Goal: Task Accomplishment & Management: Complete application form

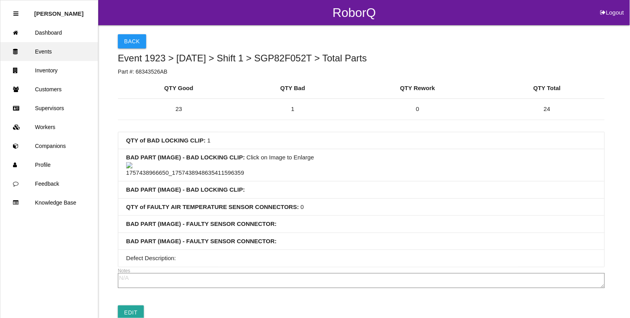
click at [46, 50] on link "Events" at bounding box center [49, 51] width 98 height 19
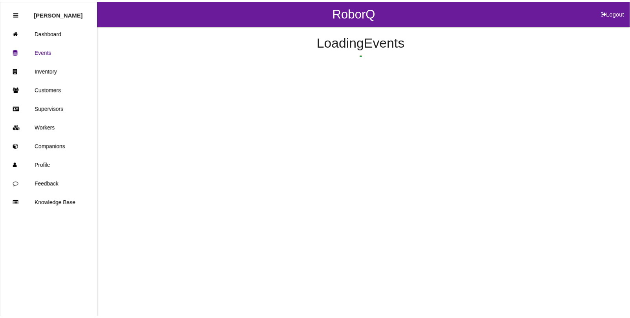
scroll to position [20, 0]
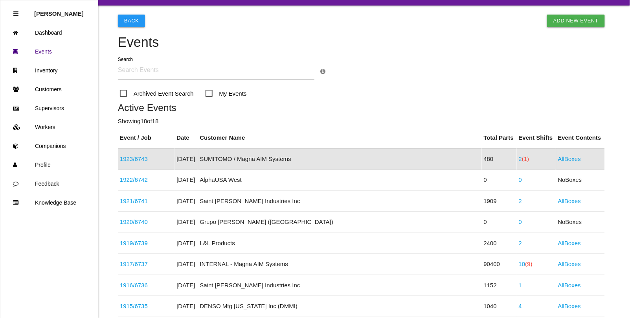
click at [142, 157] on link "1923 / 6743" at bounding box center [134, 158] width 28 height 7
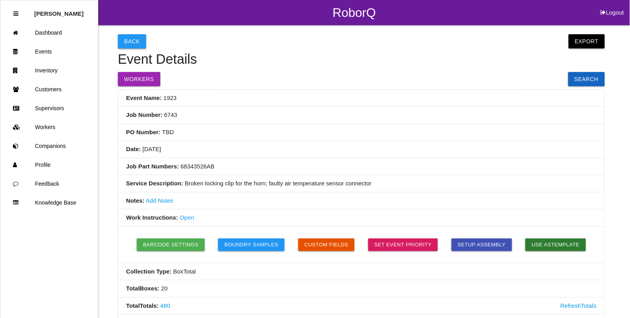
click at [138, 44] on button "Back" at bounding box center [132, 41] width 28 height 14
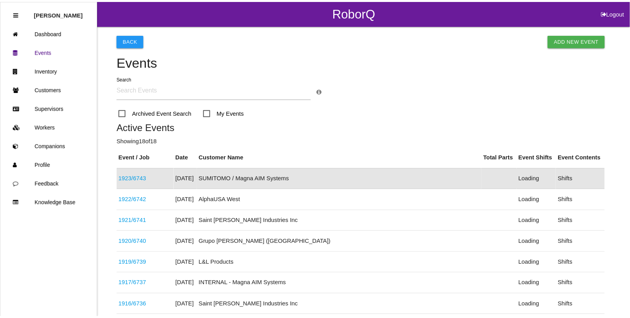
scroll to position [20, 0]
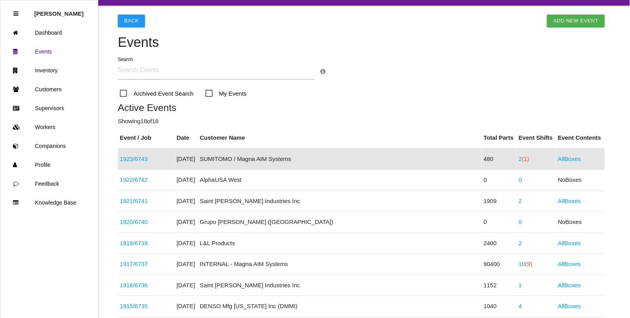
click at [326, 97] on div "Archived Event Search My Events" at bounding box center [361, 94] width 487 height 22
drag, startPoint x: 166, startPoint y: 122, endPoint x: 112, endPoint y: 114, distance: 53.7
click at [166, 126] on div "Active Events Showing 18 of 18" at bounding box center [361, 115] width 487 height 26
drag, startPoint x: 169, startPoint y: 120, endPoint x: 108, endPoint y: 114, distance: 61.3
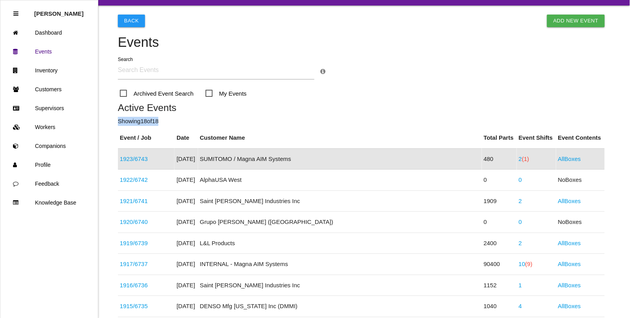
click at [174, 130] on th "Event / Job" at bounding box center [146, 137] width 57 height 21
drag, startPoint x: 165, startPoint y: 120, endPoint x: 114, endPoint y: 121, distance: 50.7
click at [172, 122] on p "Showing 18 of 18" at bounding box center [361, 121] width 487 height 9
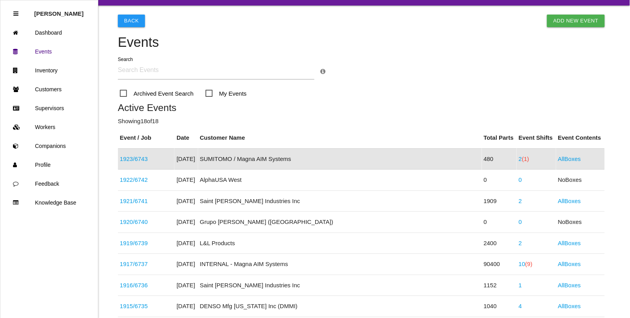
click at [286, 118] on p "Showing 18 of 18" at bounding box center [361, 121] width 487 height 9
click at [519, 158] on link "2 (1)" at bounding box center [524, 158] width 11 height 7
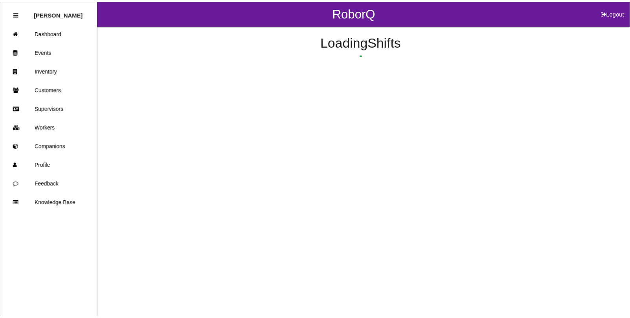
scroll to position [6, 0]
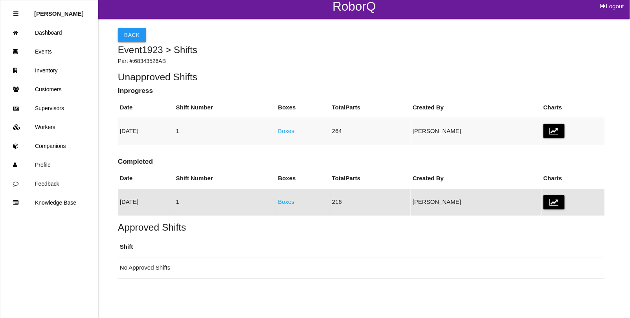
click at [295, 129] on link "Boxes" at bounding box center [286, 130] width 17 height 7
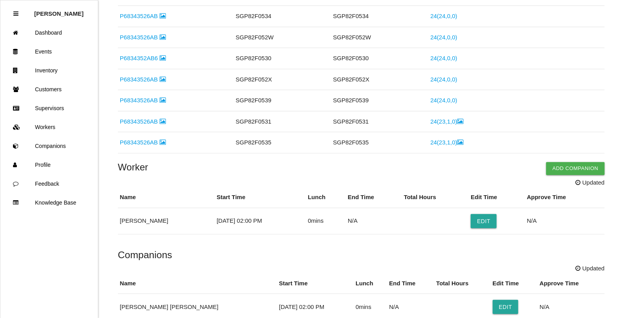
scroll to position [344, 0]
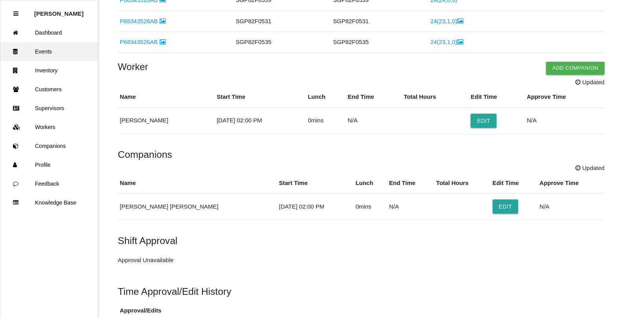
click at [50, 52] on link "Events" at bounding box center [49, 51] width 98 height 19
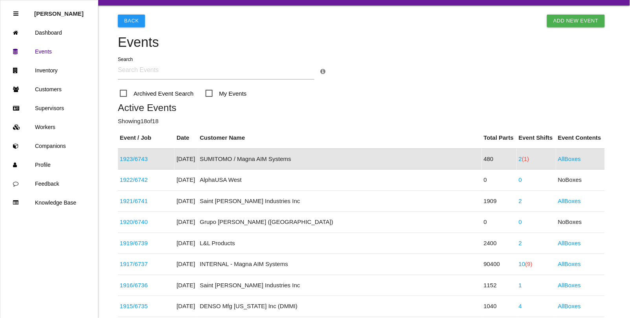
click at [140, 160] on link "1923 / 6743" at bounding box center [134, 158] width 28 height 7
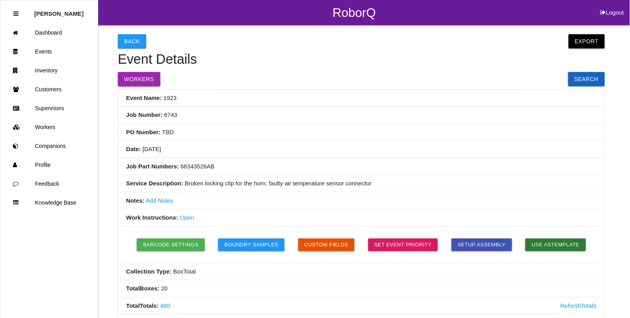
click at [134, 78] on button "Workers" at bounding box center [139, 79] width 42 height 14
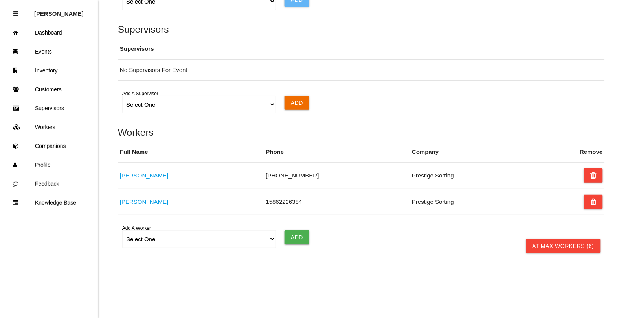
scroll to position [673, 0]
click at [136, 236] on select "Select One [PERSON_NAME] [PERSON_NAME] [PERSON_NAME] [PERSON_NAME] [PERSON_NAME…" at bounding box center [198, 238] width 153 height 18
select select "5f593052c8d11600122bb4df"
click at [122, 229] on select "Select One [PERSON_NAME] [PERSON_NAME] [PERSON_NAME] [PERSON_NAME] [PERSON_NAME…" at bounding box center [198, 238] width 153 height 18
click at [291, 239] on input "Add" at bounding box center [297, 236] width 25 height 14
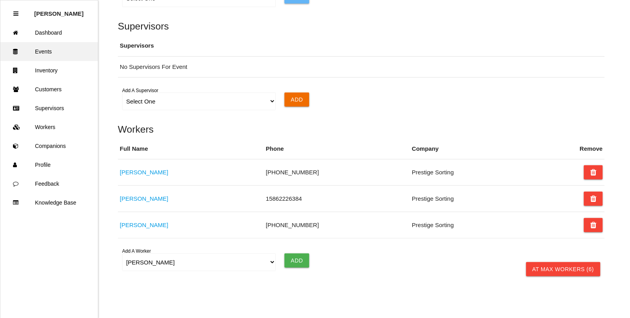
click at [46, 52] on link "Events" at bounding box center [49, 51] width 98 height 19
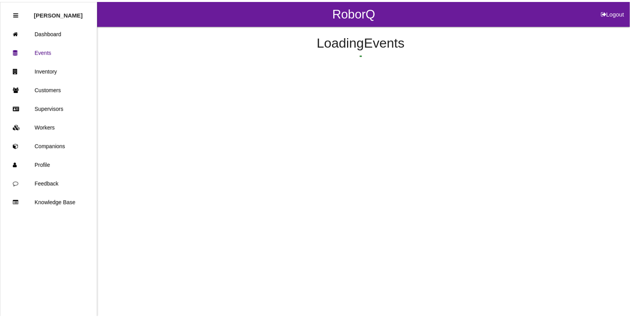
scroll to position [20, 0]
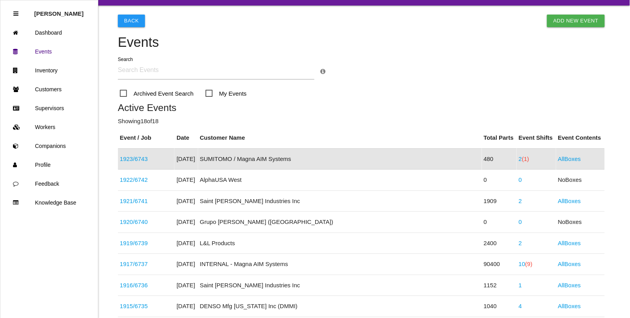
click at [522, 158] on span "(1)" at bounding box center [525, 158] width 7 height 7
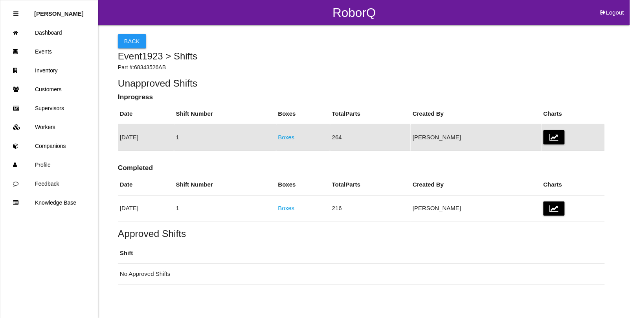
click at [295, 136] on link "Boxes" at bounding box center [286, 137] width 17 height 7
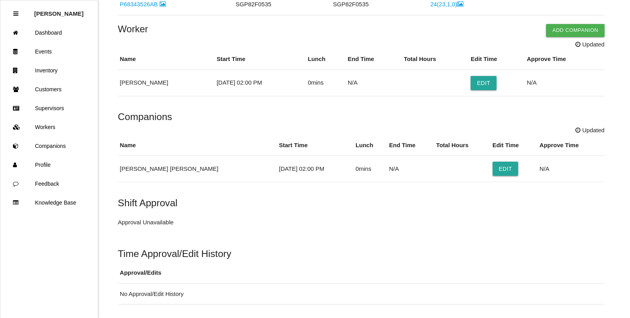
scroll to position [393, 0]
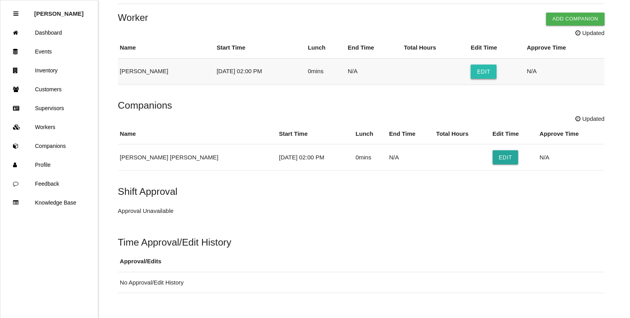
click at [478, 70] on button "Edit" at bounding box center [484, 71] width 26 height 14
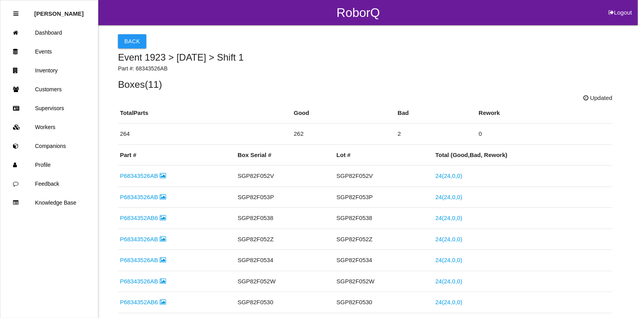
select select "2"
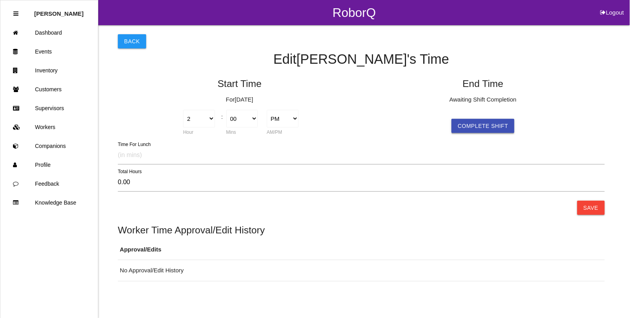
click at [477, 124] on button "Complete Shift" at bounding box center [483, 126] width 63 height 14
type input "2.75"
select select "4"
select select "45"
select select "2"
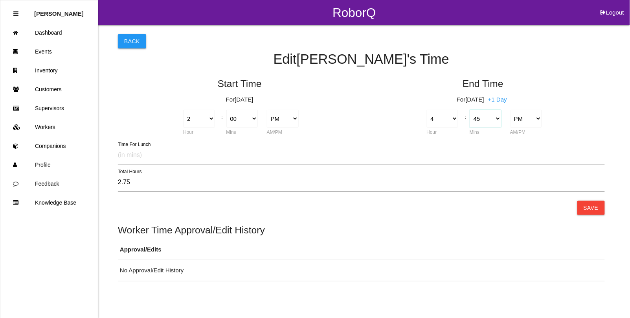
click at [498, 119] on select "00 01 02 03 04 05 06 07 08 09 10 11 12 13 14 15 16 17 18 19 20 21 22 23 24 25 2…" at bounding box center [486, 119] width 32 height 18
select select "0"
click at [470, 110] on select "00 01 02 03 04 05 06 07 08 09 10 11 12 13 14 15 16 17 18 19 20 21 22 23 24 25 2…" at bounding box center [486, 119] width 32 height 18
type input "2.00"
click at [595, 208] on button "Save" at bounding box center [592, 208] width 28 height 14
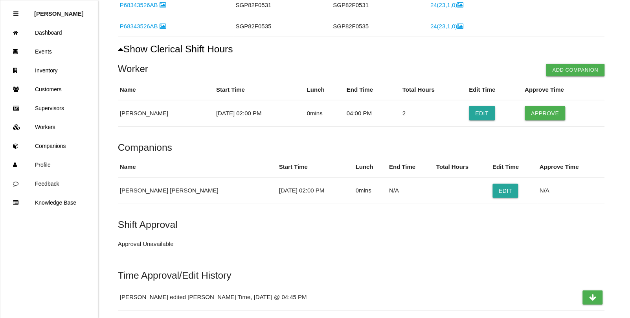
scroll to position [385, 0]
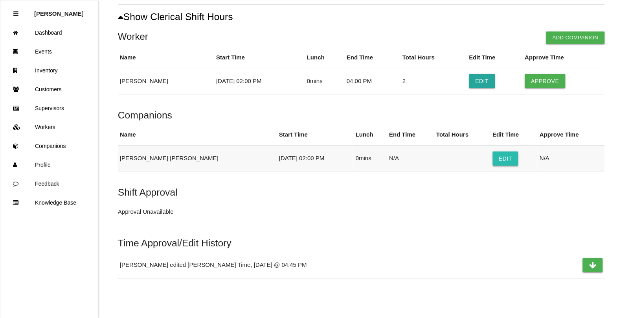
click at [493, 160] on button "Edit" at bounding box center [506, 158] width 26 height 14
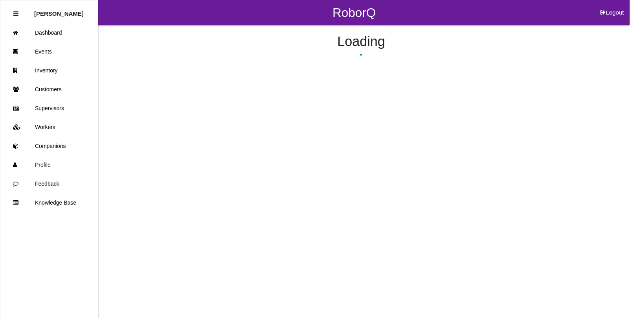
select select "2"
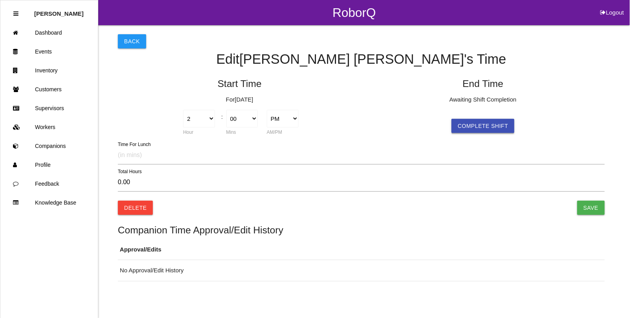
click at [473, 127] on button "Complete Shift" at bounding box center [483, 126] width 63 height 14
type input "2.75"
select select "4"
select select "45"
select select "2"
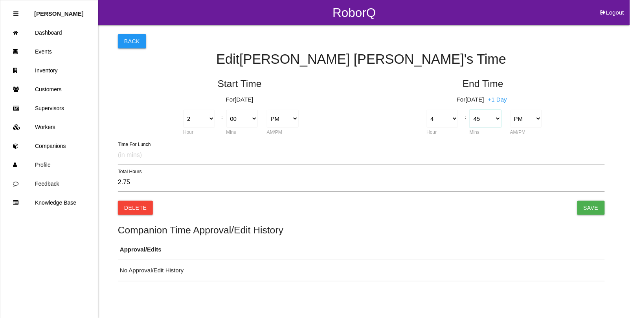
click at [496, 117] on select "00 01 02 03 04 05 06 07 08 09 10 11 12 13 14 15 16 17 18 19 20 21 22 23 24 25 2…" at bounding box center [486, 119] width 32 height 18
select select "23"
click at [470, 110] on select "00 01 02 03 04 05 06 07 08 09 10 11 12 13 14 15 16 17 18 19 20 21 22 23 24 25 2…" at bounding box center [486, 119] width 32 height 18
type input "2.38"
click at [496, 114] on select "00 01 02 03 04 05 06 07 08 09 10 11 12 13 14 15 16 17 18 19 20 21 22 23 24 25 2…" at bounding box center [486, 119] width 32 height 18
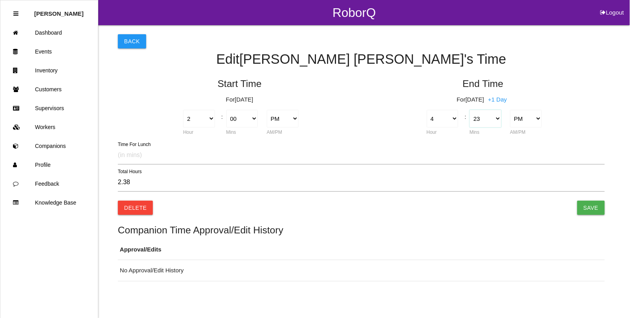
select select "0"
click at [470, 110] on select "00 01 02 03 04 05 06 07 08 09 10 11 12 13 14 15 16 17 18 19 20 21 22 23 24 25 2…" at bounding box center [486, 119] width 32 height 18
type input "2.00"
click at [589, 206] on input "Save" at bounding box center [592, 208] width 28 height 14
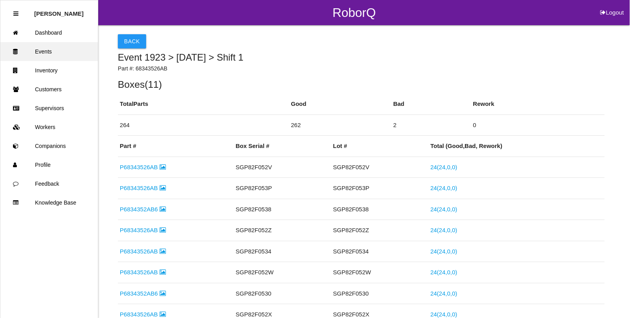
click at [44, 47] on link "Events" at bounding box center [49, 51] width 98 height 19
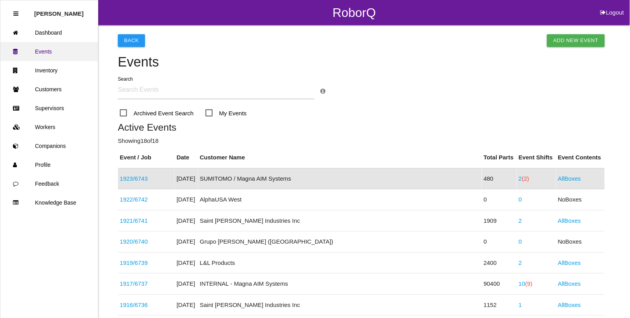
click at [44, 52] on link "Events" at bounding box center [49, 51] width 98 height 19
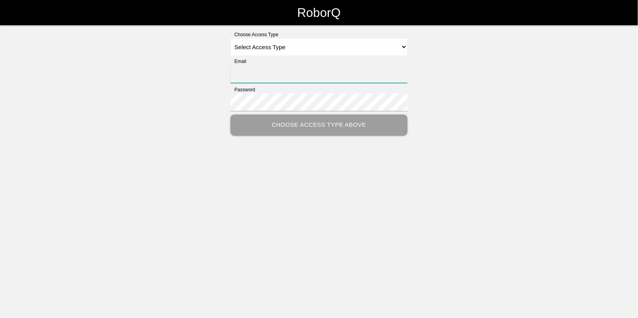
type input "[EMAIL_ADDRESS][DOMAIN_NAME]"
drag, startPoint x: 253, startPoint y: 46, endPoint x: 254, endPoint y: 50, distance: 4.4
click at [253, 46] on select "Select Access Type Admin Customer Supervisor Worker" at bounding box center [318, 47] width 177 height 18
select select "Admin"
click at [230, 38] on select "Select Access Type Admin Customer Supervisor Worker" at bounding box center [318, 47] width 177 height 18
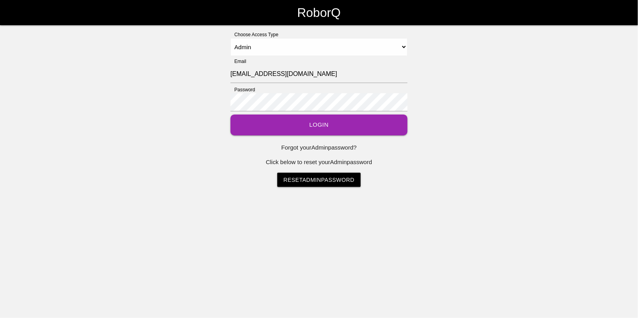
click at [310, 128] on button "Login" at bounding box center [318, 124] width 177 height 21
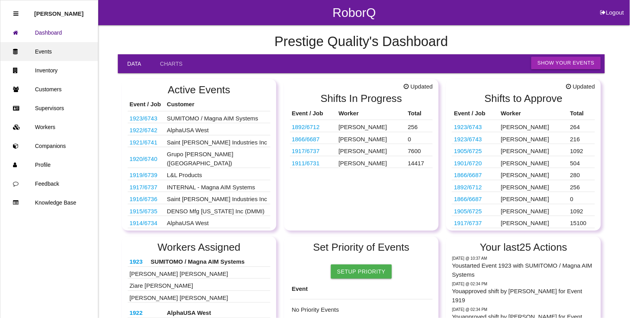
click at [58, 50] on link "Events" at bounding box center [49, 51] width 98 height 19
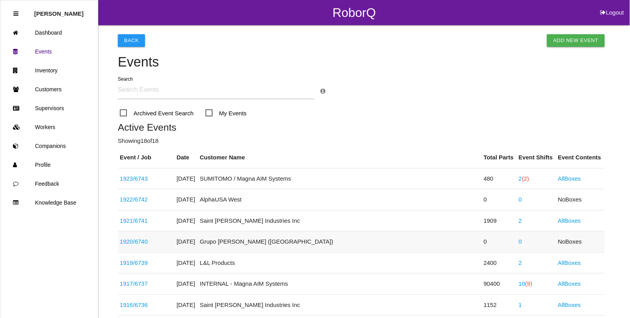
click at [145, 239] on link "1920 / 6740" at bounding box center [134, 241] width 28 height 7
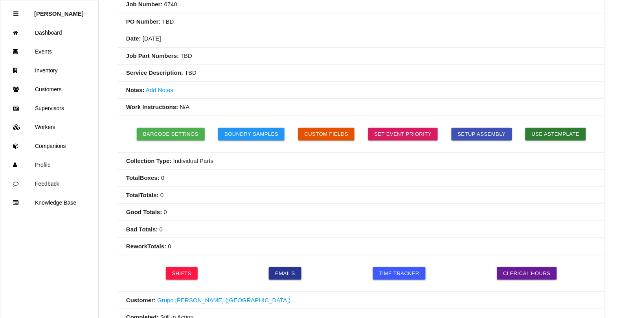
scroll to position [197, 0]
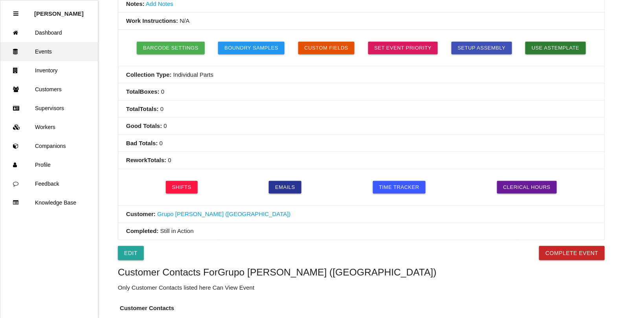
click at [50, 53] on link "Events" at bounding box center [49, 51] width 98 height 19
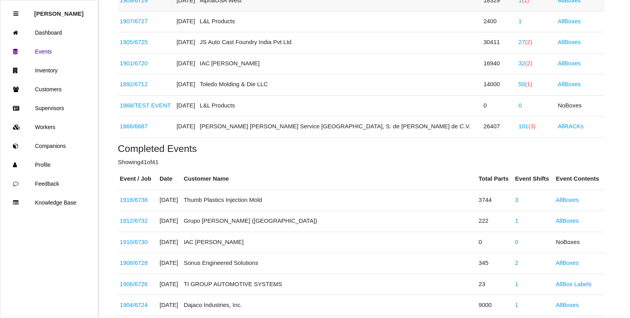
scroll to position [427, 0]
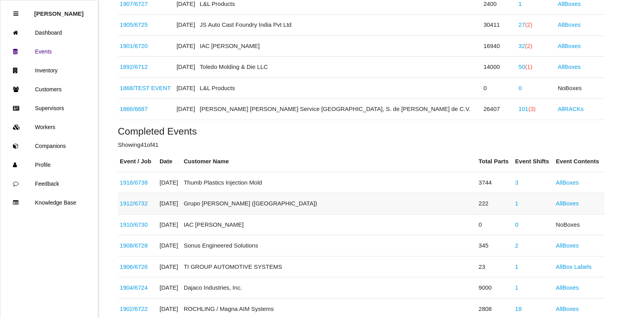
click at [142, 206] on link "1912 / 6732" at bounding box center [134, 203] width 28 height 7
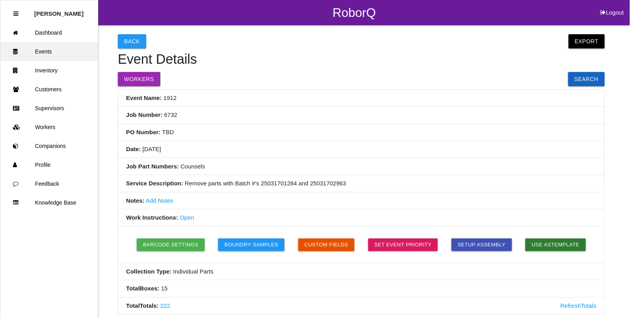
click at [44, 52] on link "Events" at bounding box center [49, 51] width 98 height 19
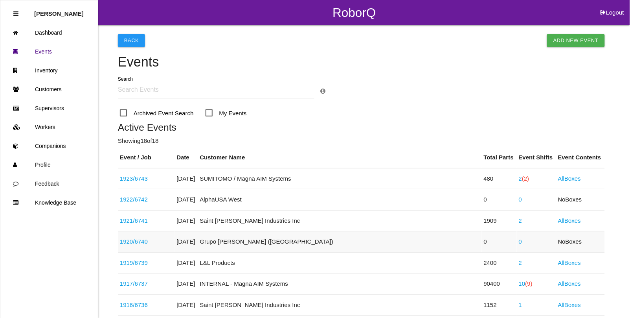
click at [136, 242] on link "1920 / 6740" at bounding box center [134, 241] width 28 height 7
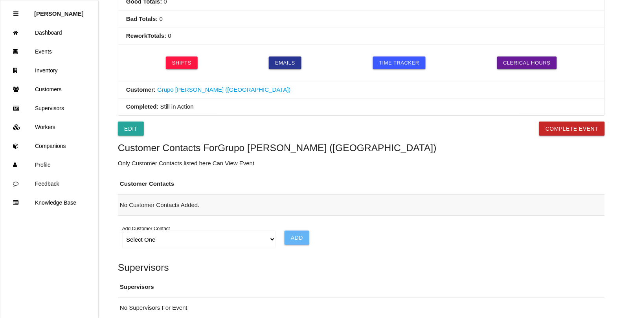
scroll to position [344, 0]
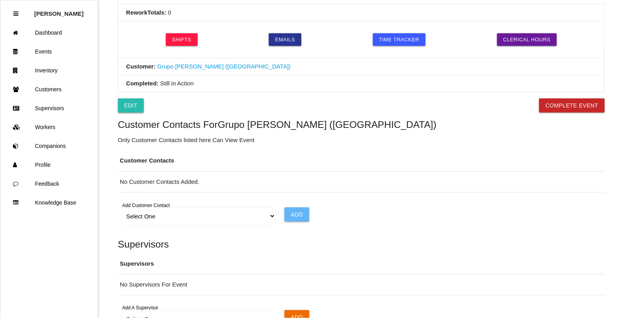
click at [128, 110] on link "Edit" at bounding box center [131, 105] width 26 height 14
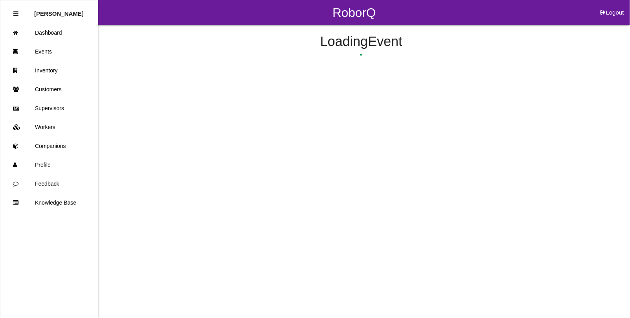
select select "remove"
select select "false"
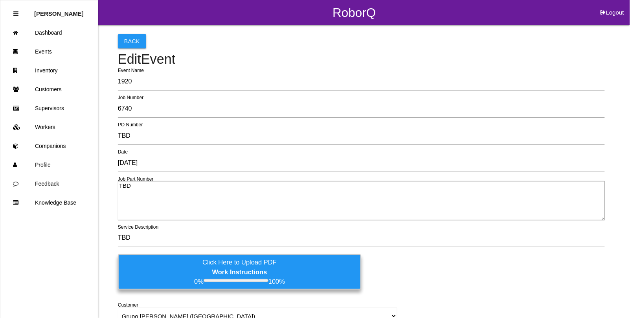
drag, startPoint x: 135, startPoint y: 187, endPoint x: 98, endPoint y: 181, distance: 37.0
paste textarea "P703 PCBA"
type textarea "P703 PCBA"
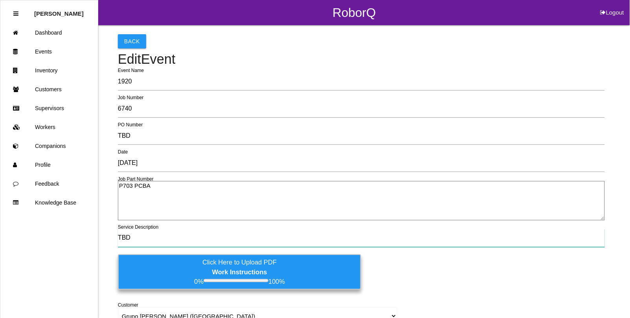
drag, startPoint x: 133, startPoint y: 235, endPoint x: 110, endPoint y: 236, distance: 22.4
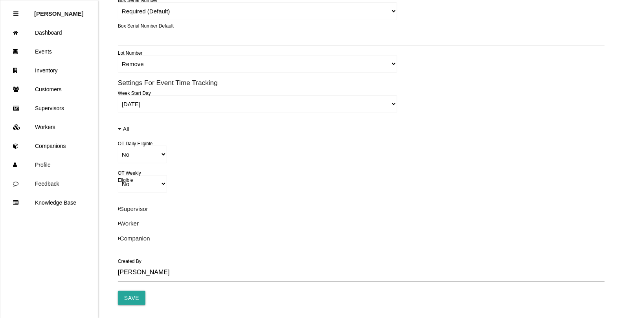
scroll to position [492, 0]
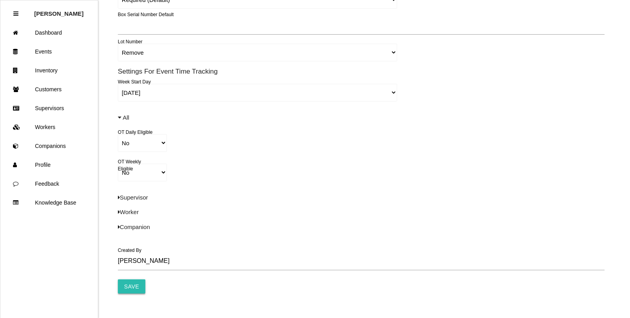
type input "Function Test - Verify Lights"
click at [131, 286] on input "Save" at bounding box center [132, 286] width 28 height 14
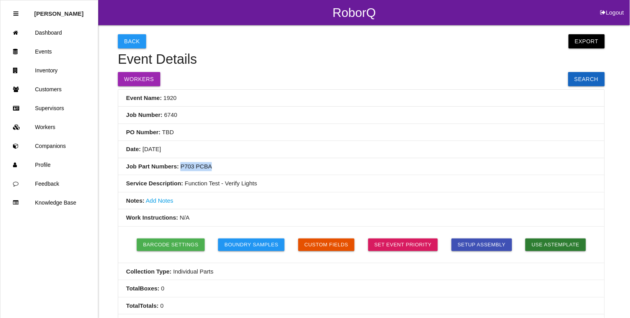
drag, startPoint x: 208, startPoint y: 167, endPoint x: 180, endPoint y: 169, distance: 27.6
click at [180, 169] on li "Job Part Numbers: P703 PCBA" at bounding box center [361, 166] width 486 height 17
copy li "P703 PCBA"
